Goal: Task Accomplishment & Management: Complete application form

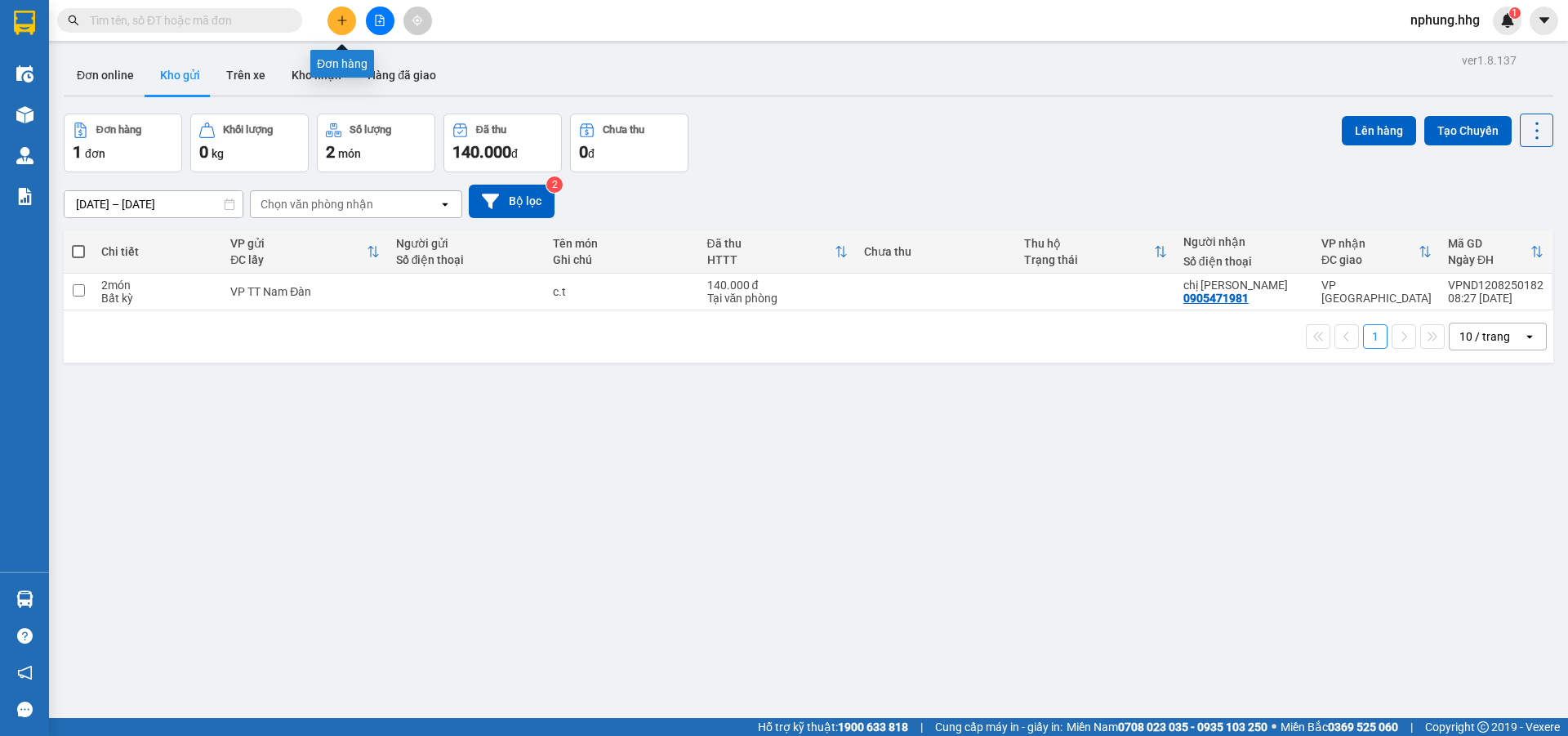
click at [343, 21] on icon "plus" at bounding box center [341, 20] width 11 height 11
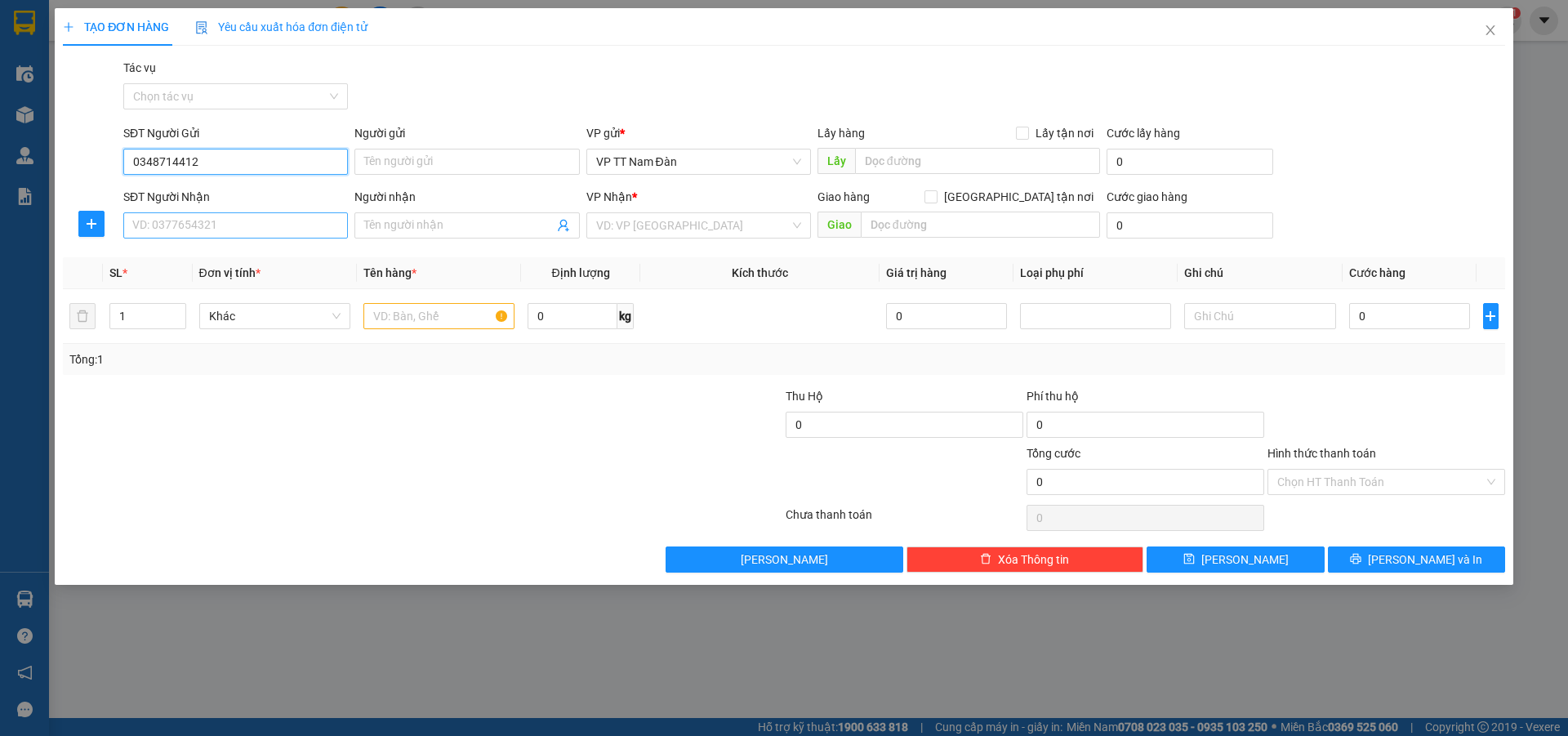
type input "0348714412"
click at [223, 226] on input "SĐT Người Nhận" at bounding box center [236, 225] width 225 height 26
type input "0"
type input "0941298939"
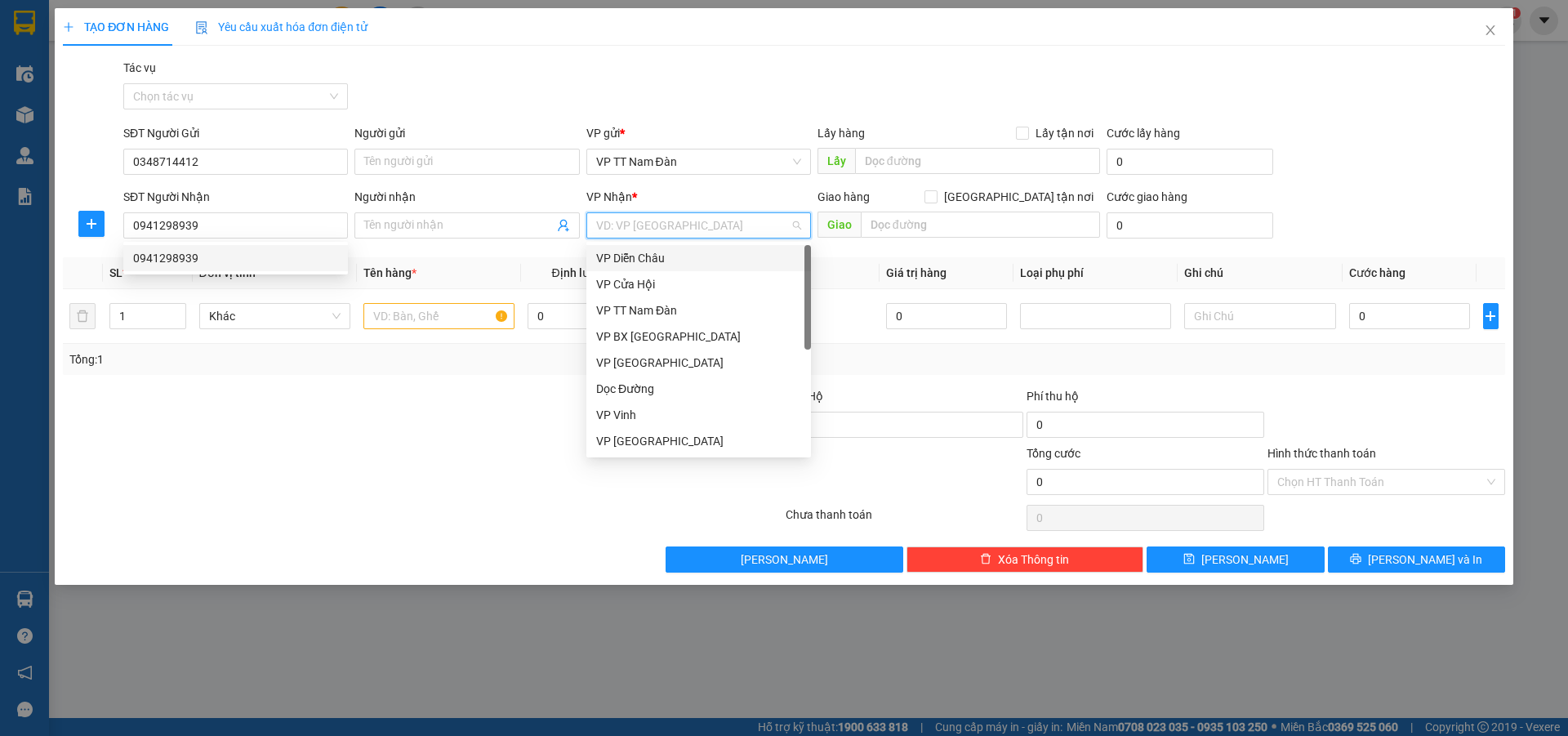
click at [705, 229] on input "search" at bounding box center [693, 225] width 193 height 25
click at [640, 388] on div "Dọc Đường" at bounding box center [699, 388] width 205 height 18
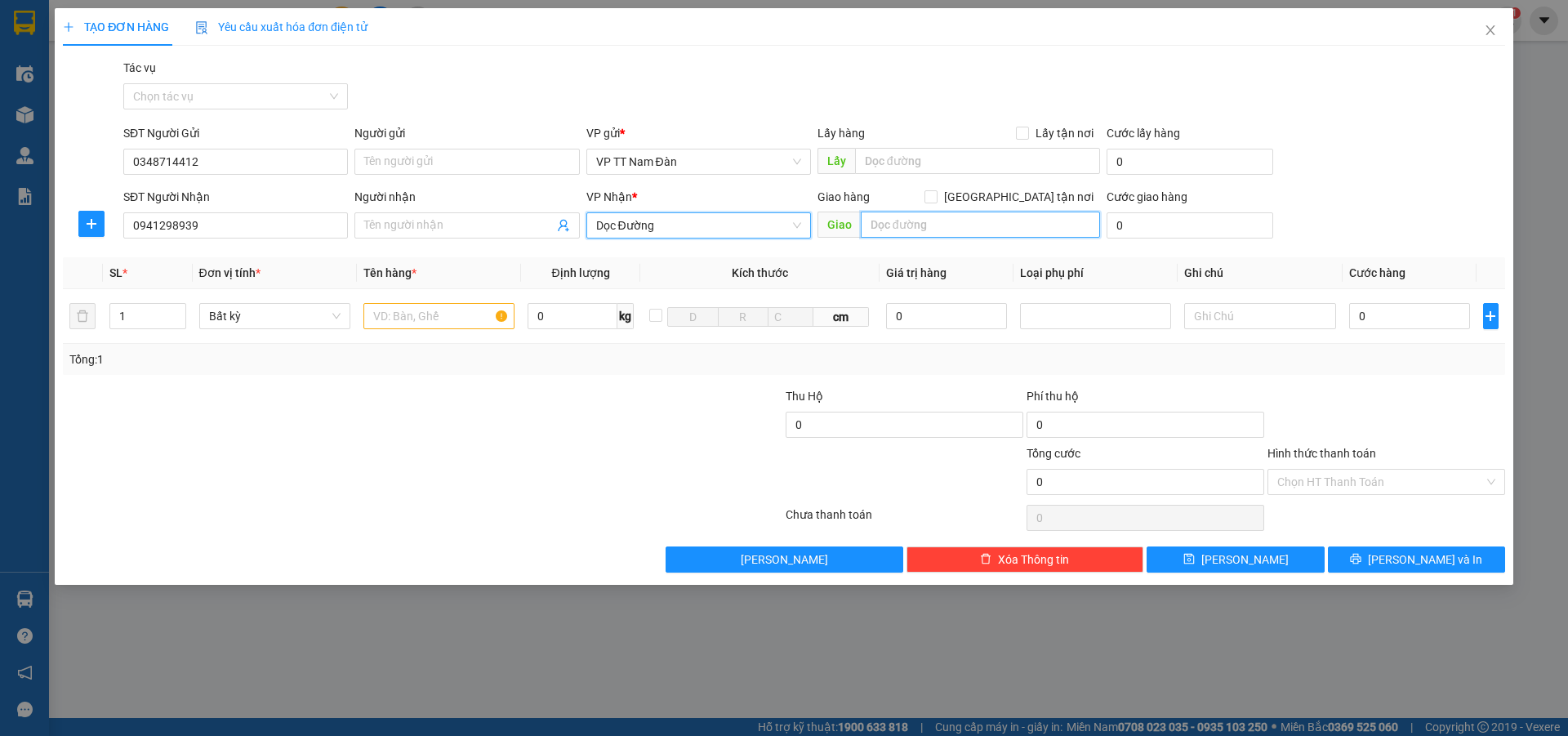
click at [956, 220] on input "text" at bounding box center [981, 224] width 239 height 26
type input "[GEOGRAPHIC_DATA]-[GEOGRAPHIC_DATA]"
click at [450, 315] on input "text" at bounding box center [439, 316] width 151 height 26
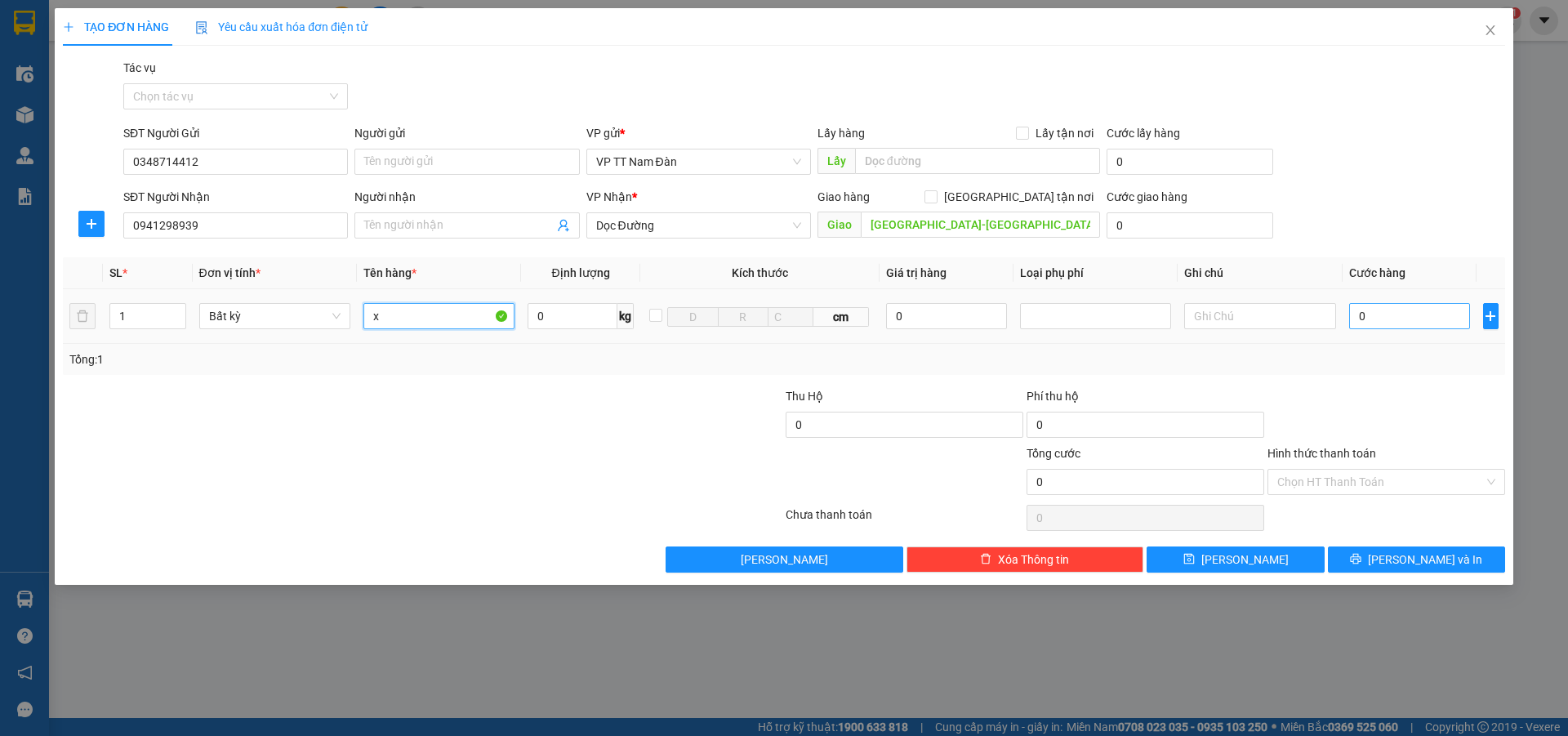
type input "x"
click at [1382, 314] on input "0" at bounding box center [1410, 316] width 121 height 26
click at [1381, 314] on input "0" at bounding box center [1410, 316] width 121 height 26
type input "5"
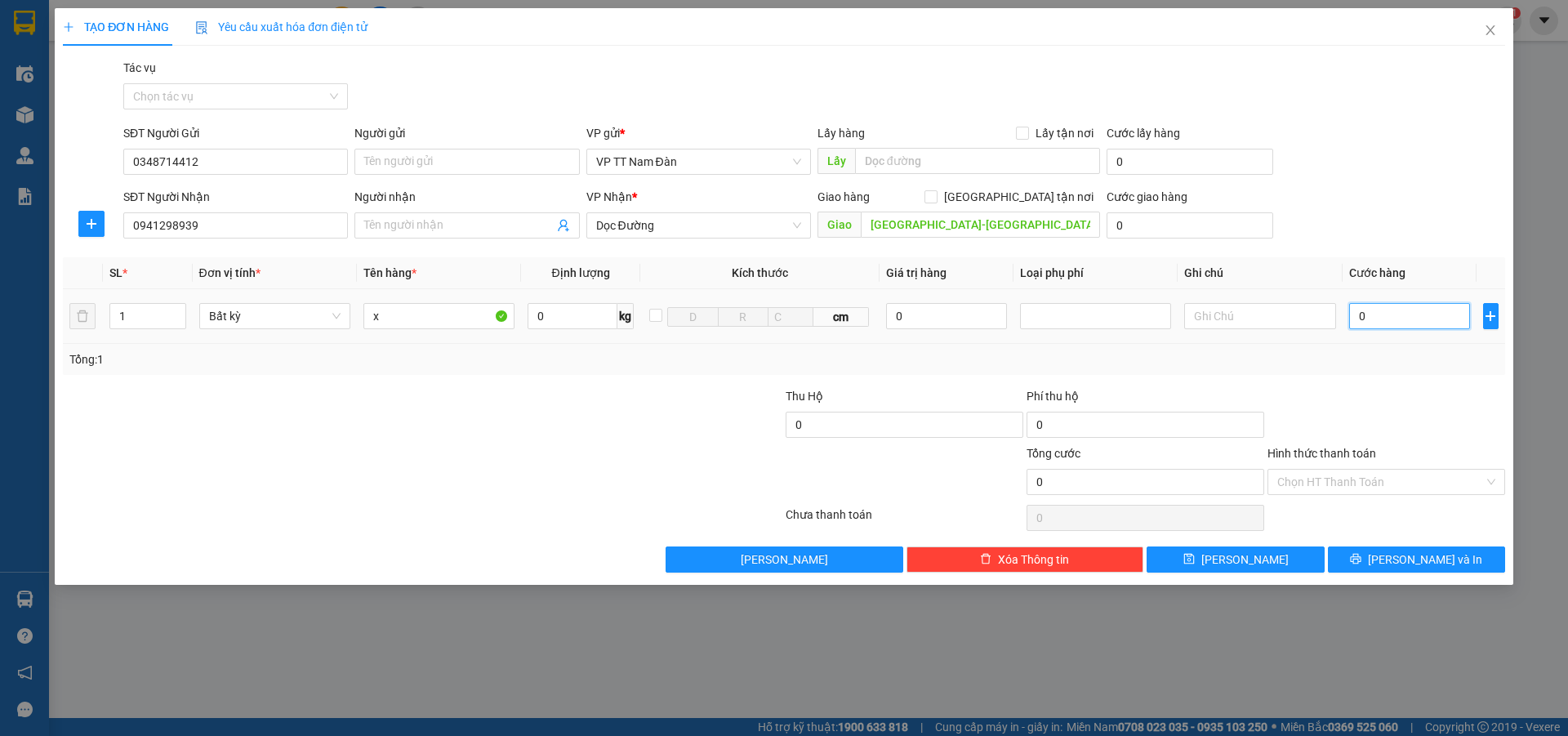
type input "5"
type input "50"
type input "50.000"
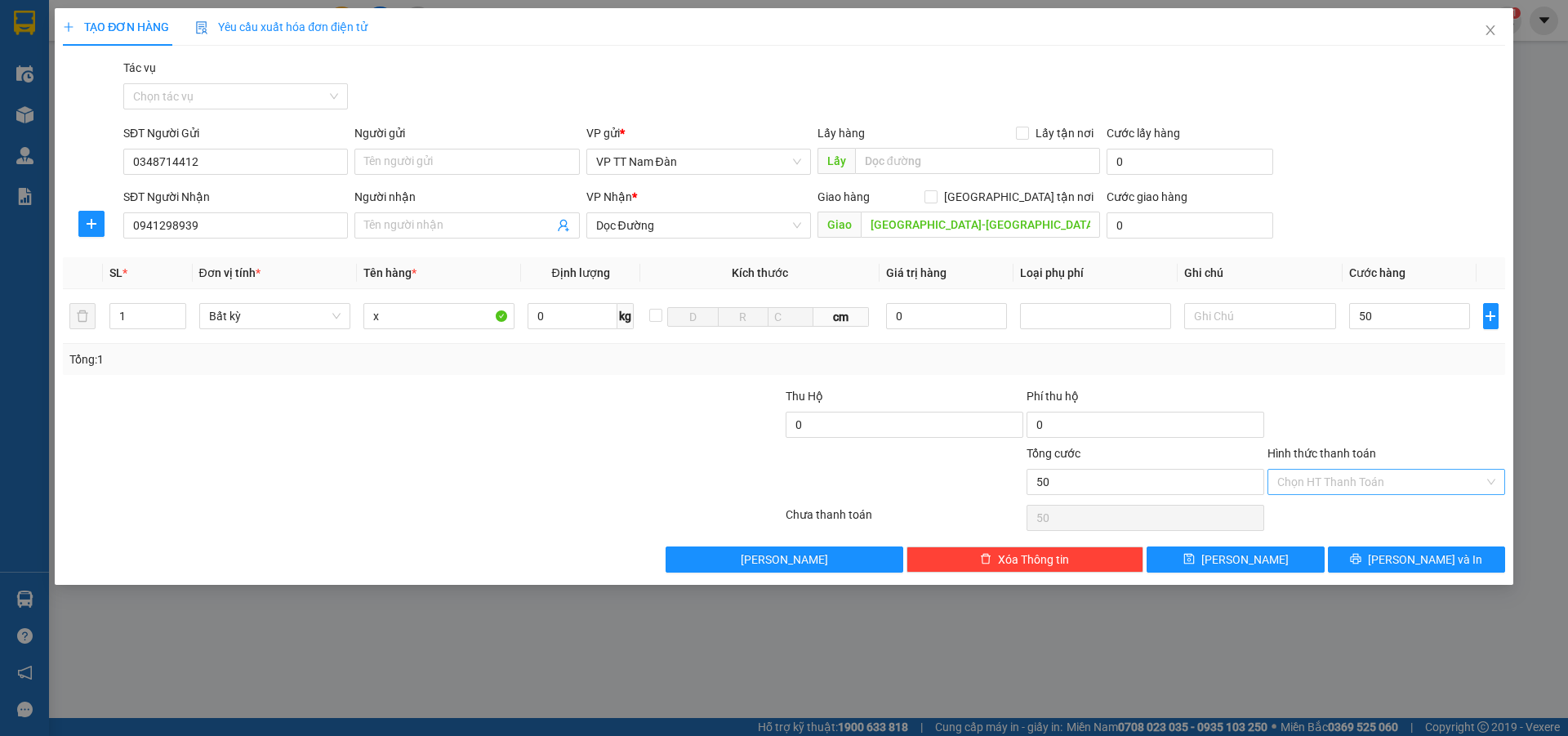
type input "50.000"
click at [1330, 484] on input "Hình thức thanh toán" at bounding box center [1381, 482] width 207 height 25
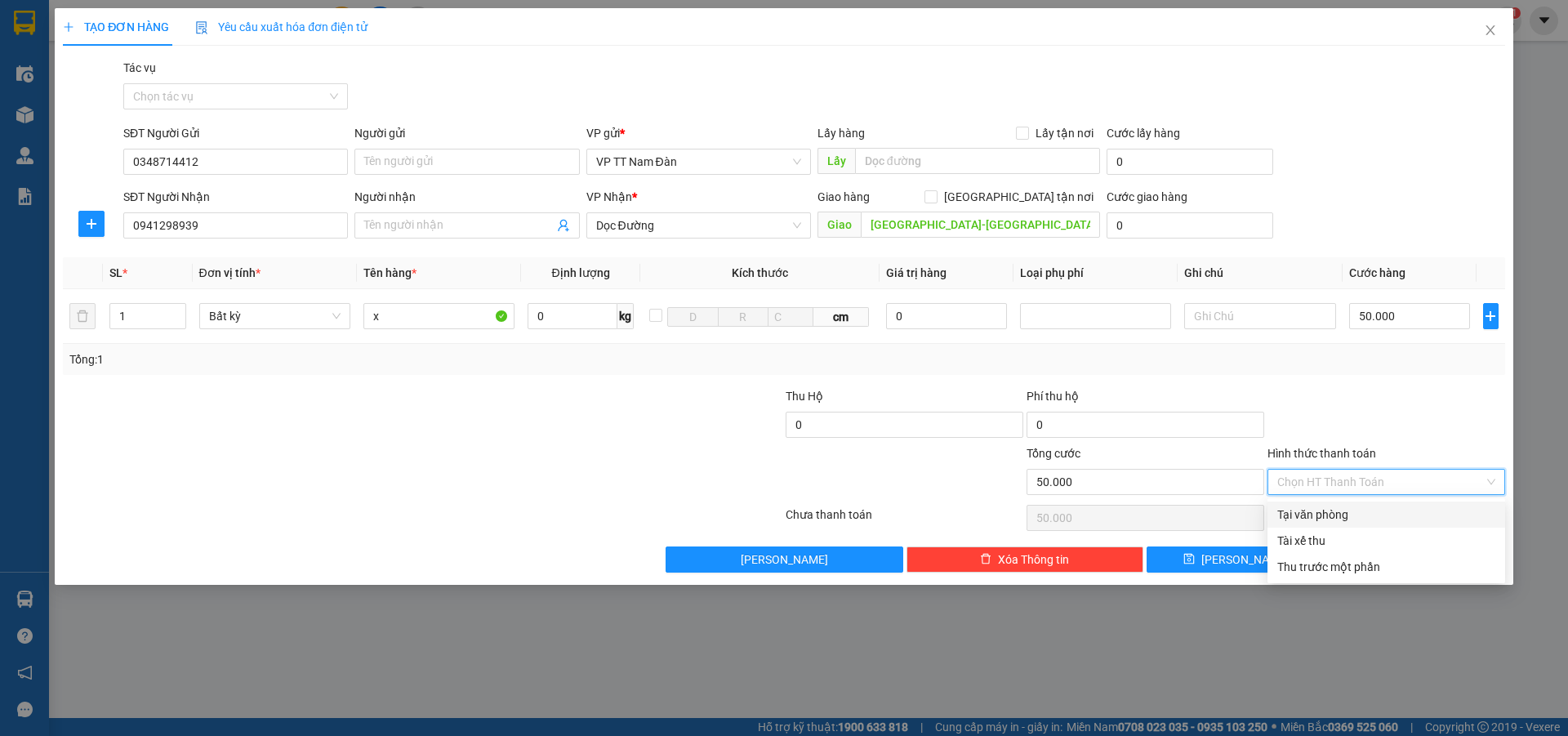
click at [1316, 515] on div "Tại văn phòng" at bounding box center [1386, 515] width 218 height 18
type input "0"
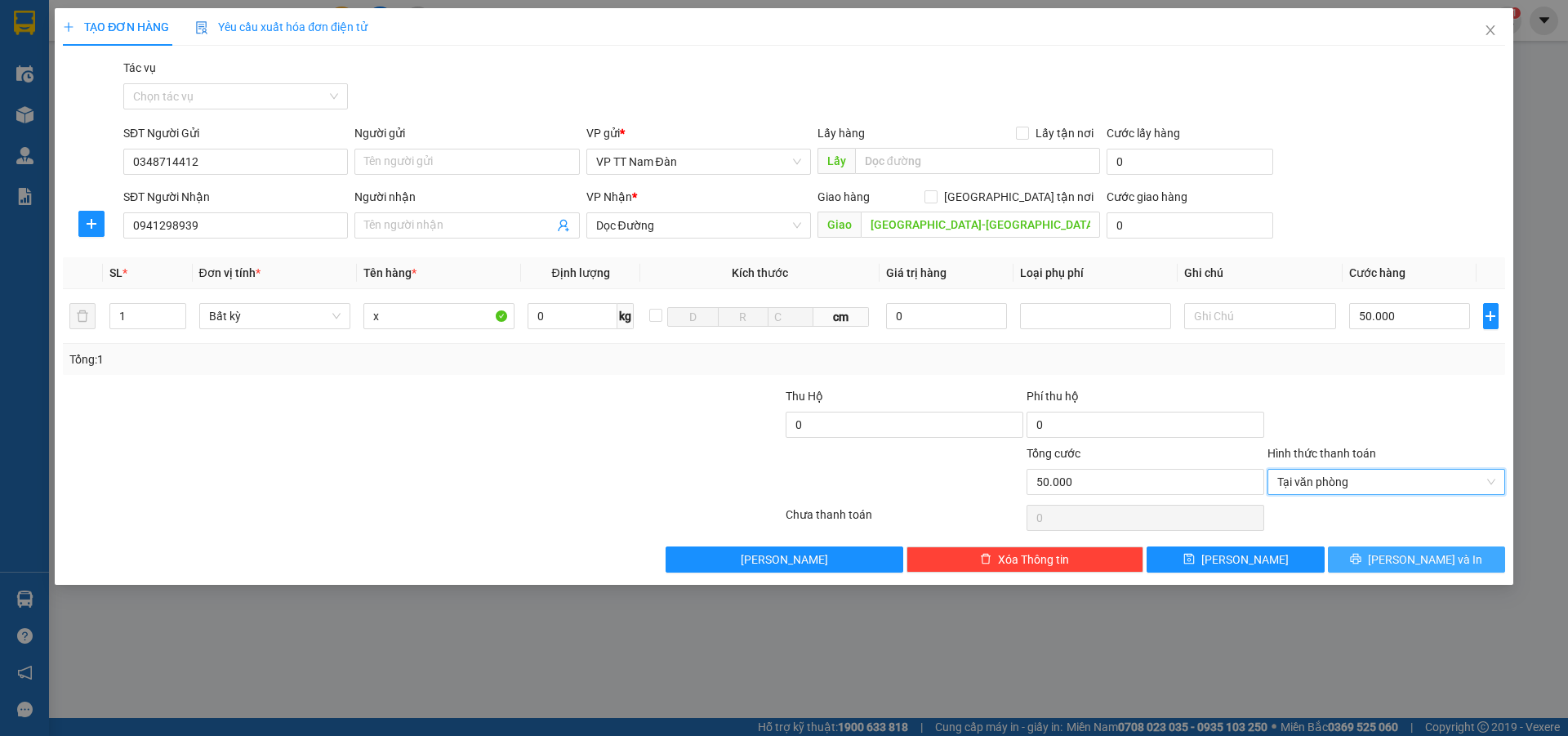
click at [1420, 561] on span "[PERSON_NAME] và In" at bounding box center [1425, 560] width 114 height 18
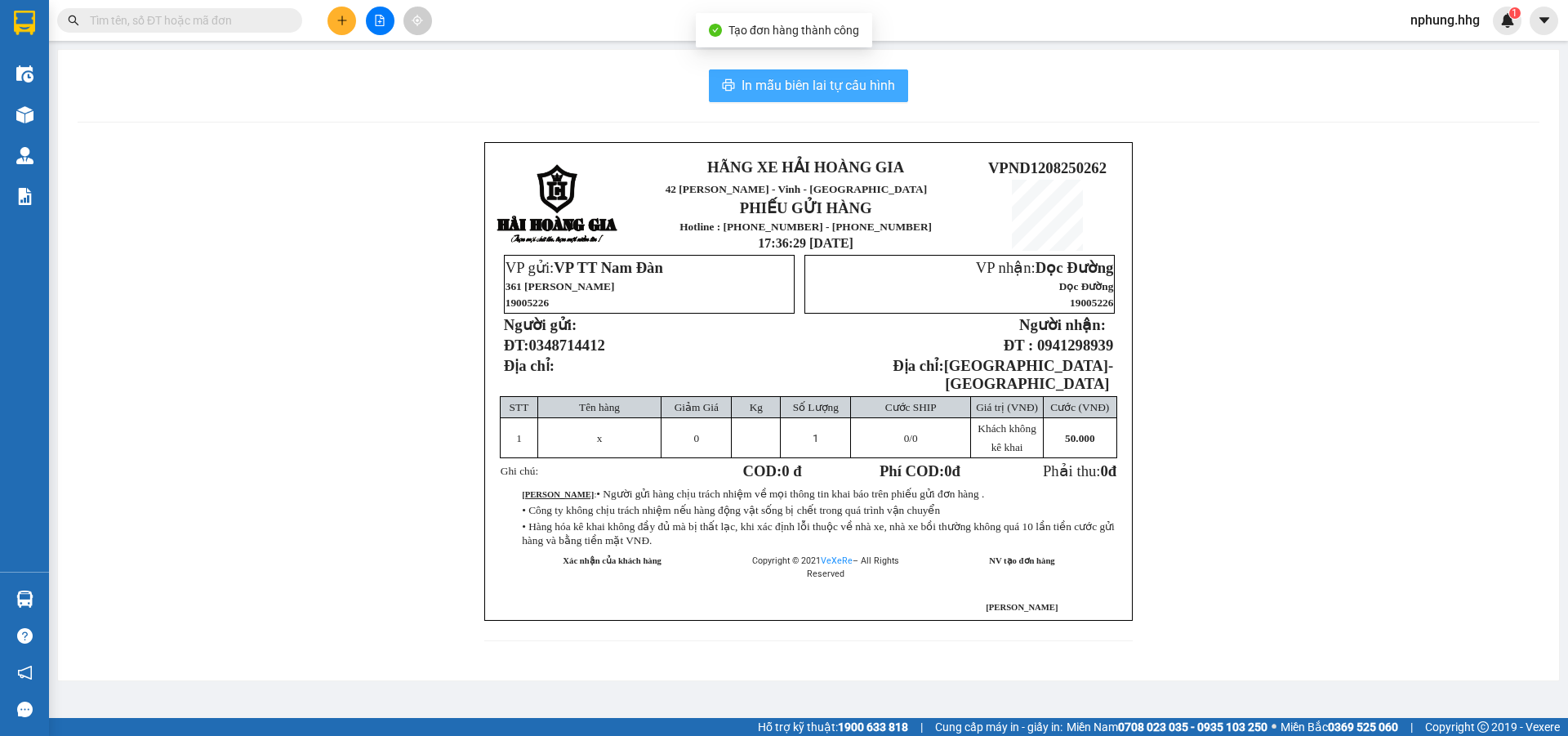
click at [794, 89] on span "In mẫu biên lai tự cấu hình" at bounding box center [818, 85] width 153 height 21
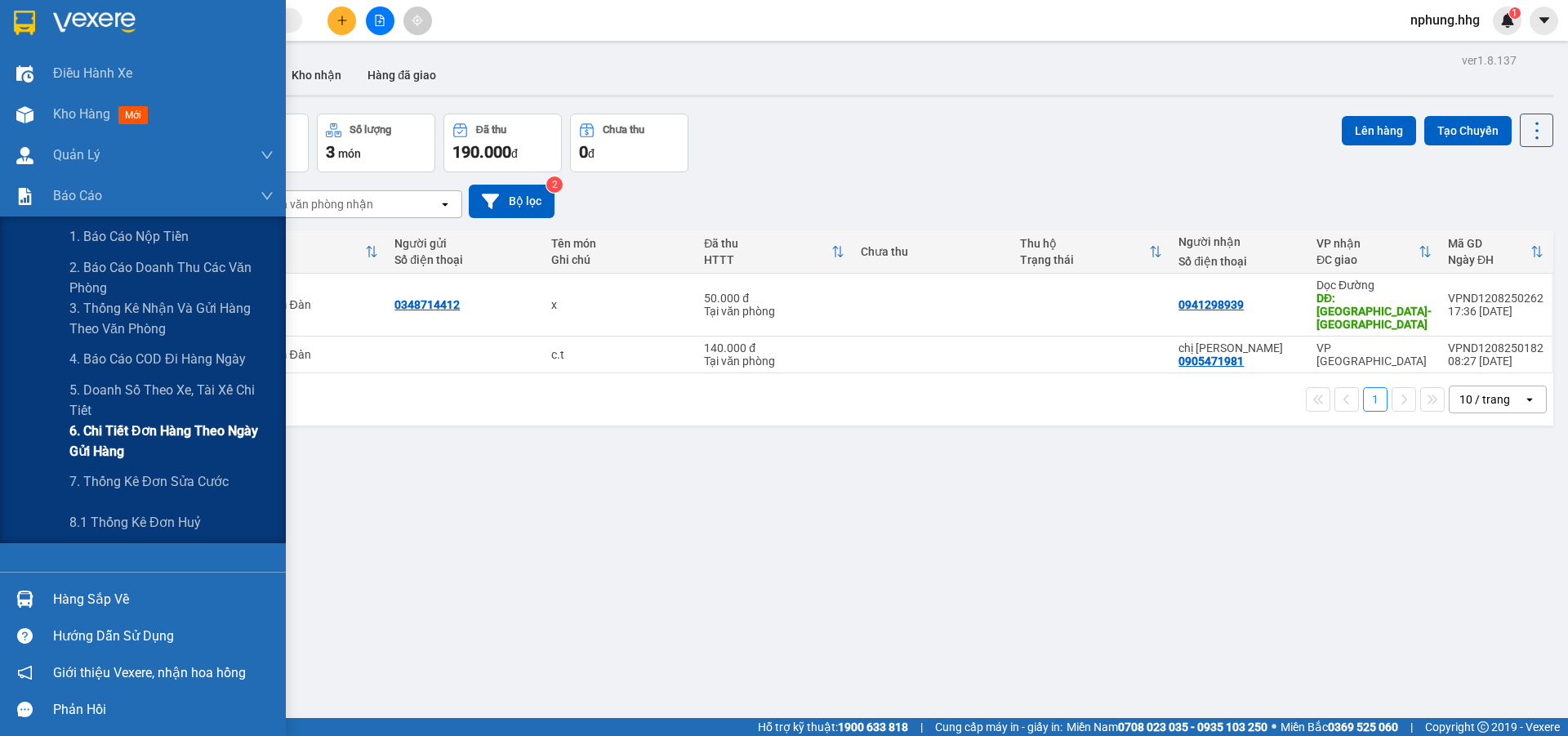
click at [154, 433] on span "6. Chi tiết đơn hàng theo ngày gửi hàng" at bounding box center [171, 440] width 204 height 41
